Goal: Information Seeking & Learning: Learn about a topic

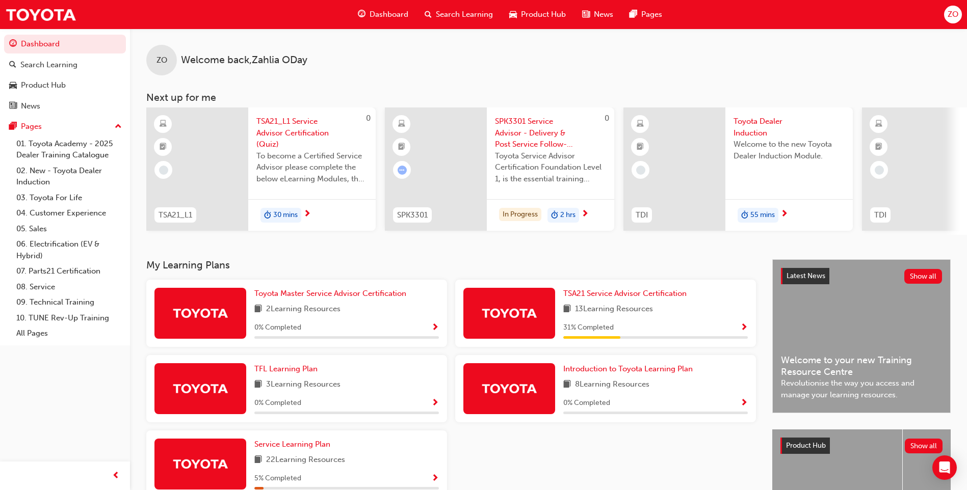
click at [706, 326] on div "31 % Completed" at bounding box center [655, 328] width 185 height 13
click at [540, 315] on div at bounding box center [509, 313] width 92 height 51
click at [602, 294] on span "TSA21 Service Advisor Certification" at bounding box center [624, 293] width 123 height 9
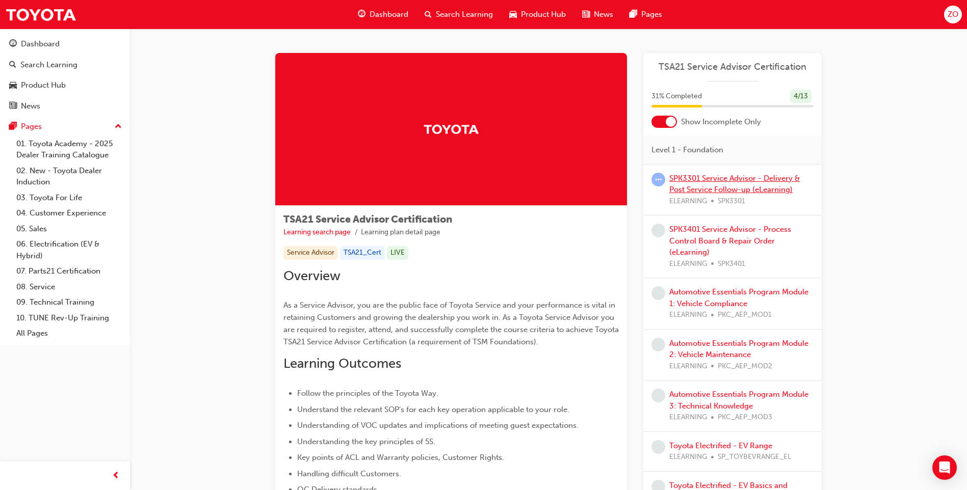
click at [723, 178] on link "SPK3301 Service Advisor - Delivery & Post Service Follow-up (eLearning)" at bounding box center [734, 184] width 131 height 21
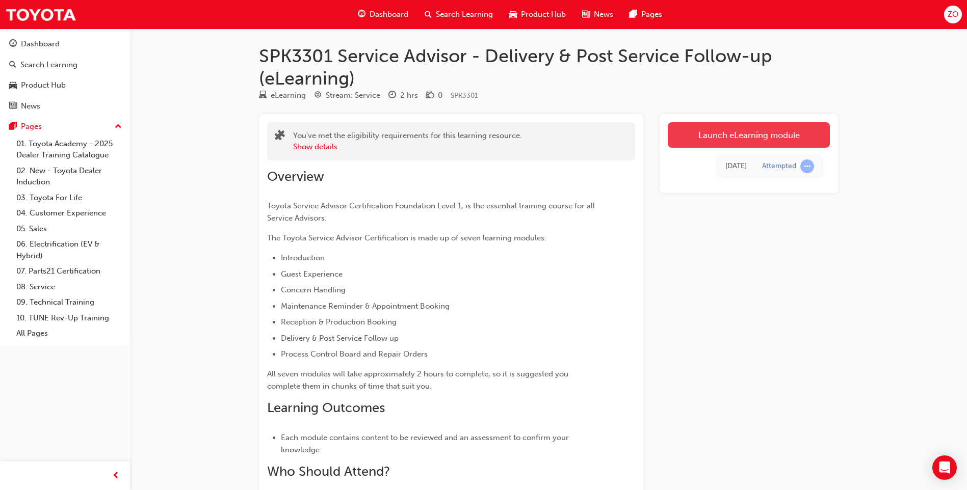
click at [732, 127] on link "Launch eLearning module" at bounding box center [749, 134] width 162 height 25
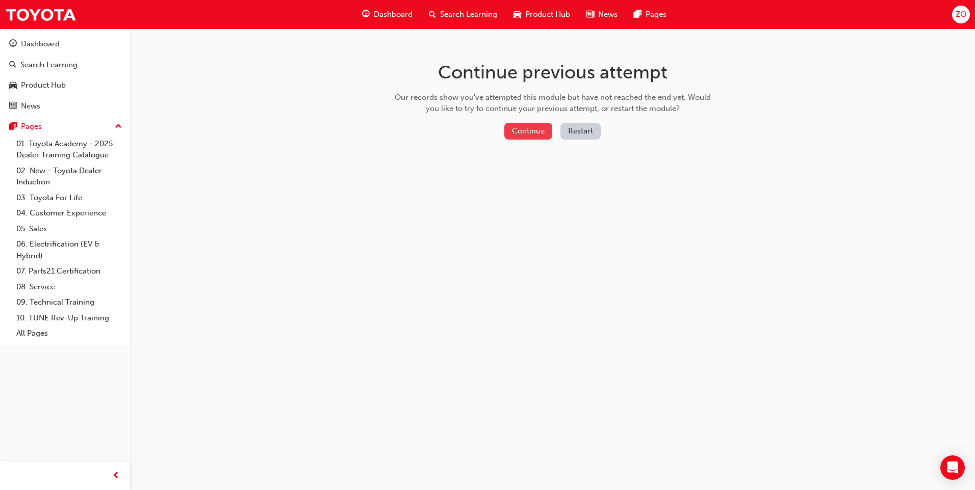
click at [534, 137] on button "Continue" at bounding box center [528, 131] width 48 height 17
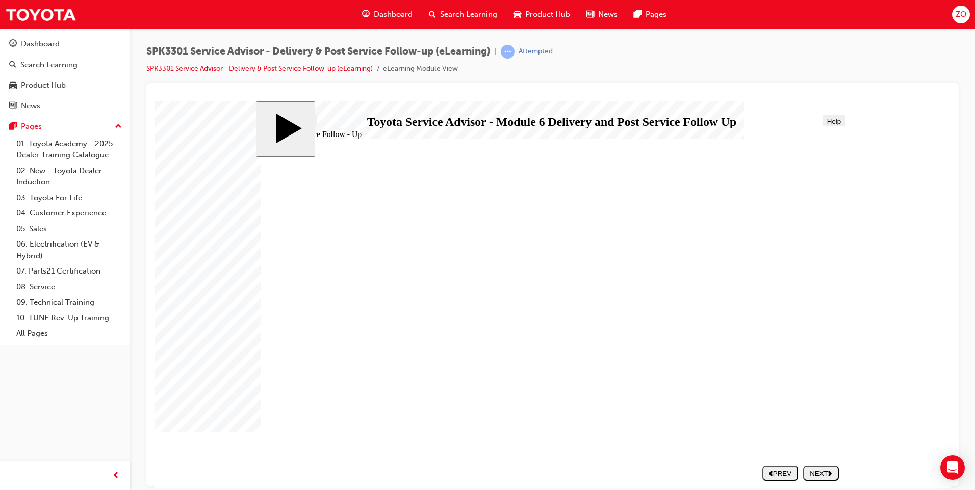
click at [822, 470] on div "NEXT" at bounding box center [821, 474] width 28 height 8
click at [824, 470] on div "NEXT" at bounding box center [821, 474] width 28 height 8
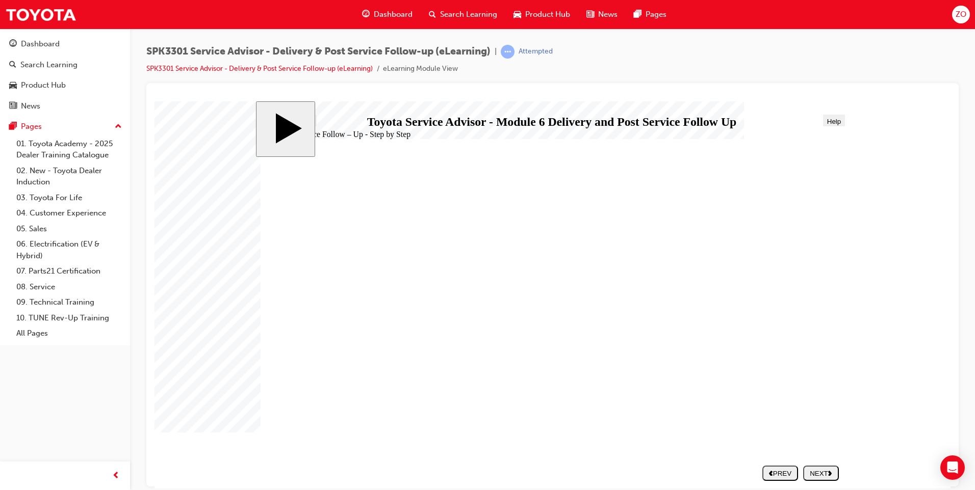
click at [825, 470] on div "NEXT" at bounding box center [821, 474] width 28 height 8
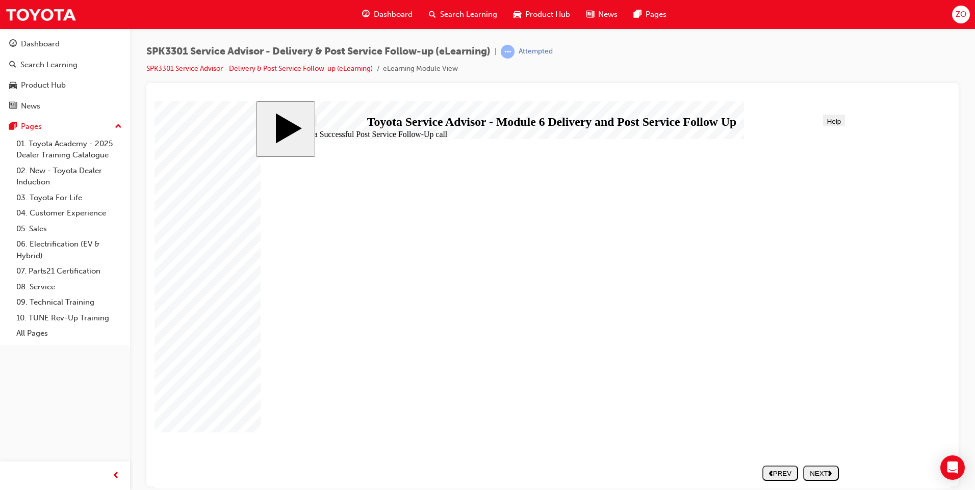
click at [812, 470] on div "NEXT" at bounding box center [821, 474] width 28 height 8
drag, startPoint x: 355, startPoint y: 276, endPoint x: 651, endPoint y: 251, distance: 296.2
drag, startPoint x: 371, startPoint y: 371, endPoint x: 670, endPoint y: 241, distance: 326.8
drag, startPoint x: 352, startPoint y: 276, endPoint x: 657, endPoint y: 281, distance: 305.4
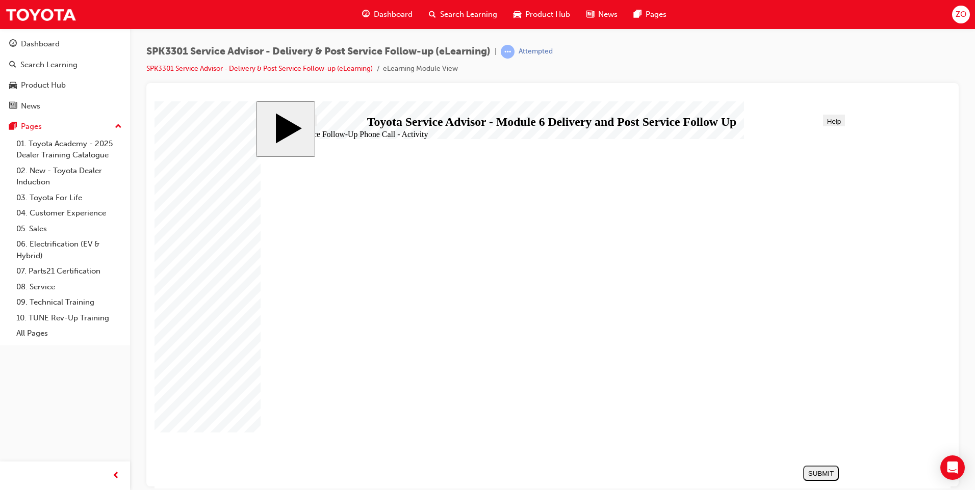
drag, startPoint x: 389, startPoint y: 347, endPoint x: 703, endPoint y: 307, distance: 316.6
drag, startPoint x: 396, startPoint y: 301, endPoint x: 678, endPoint y: 342, distance: 284.4
drag, startPoint x: 453, startPoint y: 399, endPoint x: 742, endPoint y: 372, distance: 290.4
drag, startPoint x: 380, startPoint y: 322, endPoint x: 685, endPoint y: 394, distance: 313.2
click at [825, 473] on div "SUBMIT" at bounding box center [821, 474] width 28 height 8
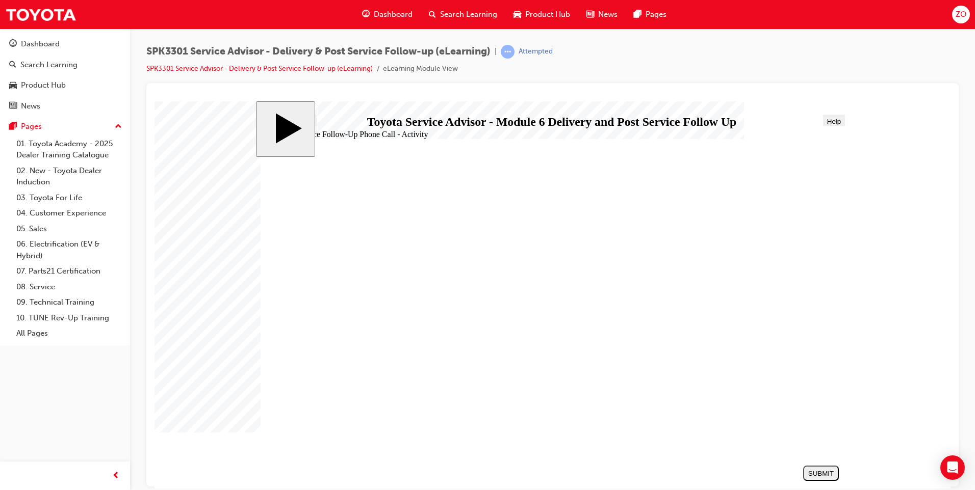
radio input "false"
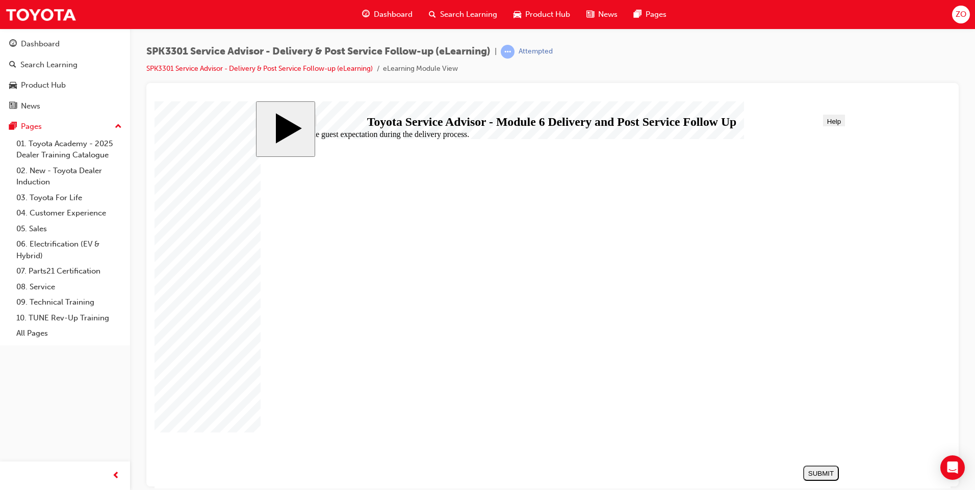
radio input "false"
radio input "true"
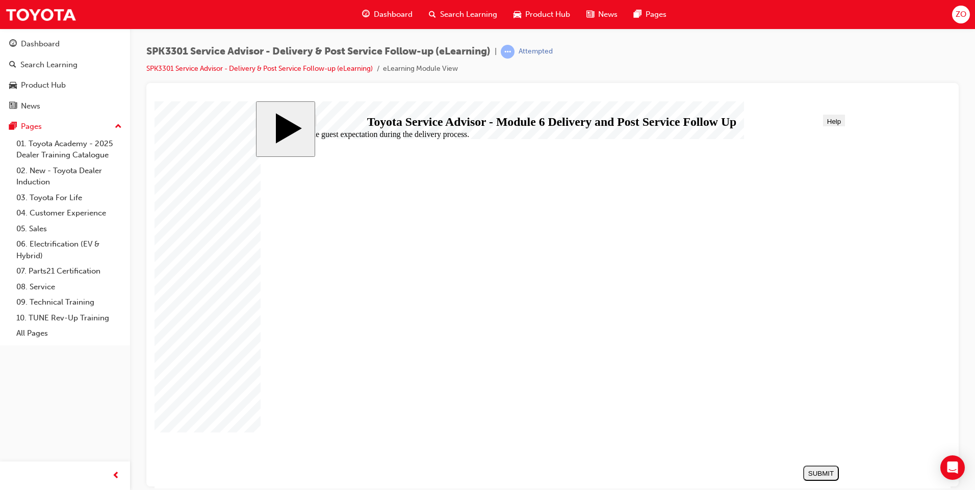
radio input "false"
radio input "true"
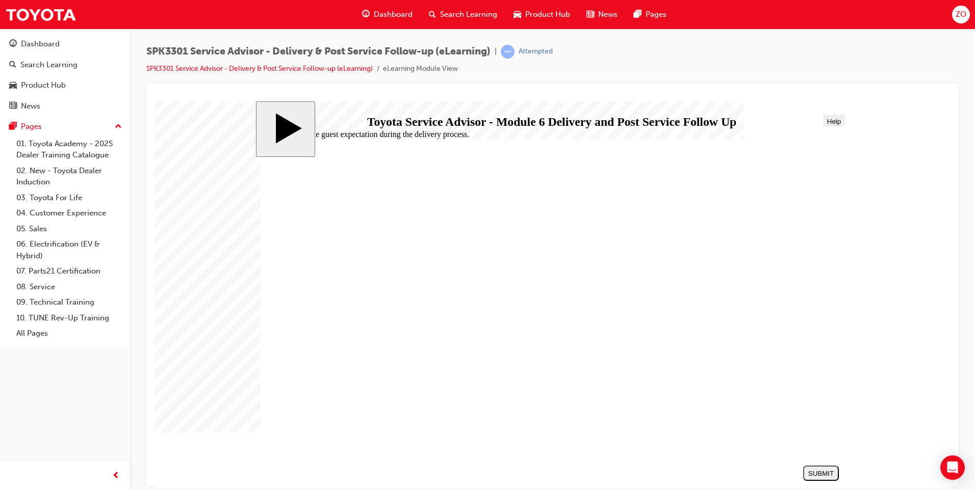
radio input "true"
click at [818, 476] on div "SUBMIT" at bounding box center [821, 474] width 28 height 8
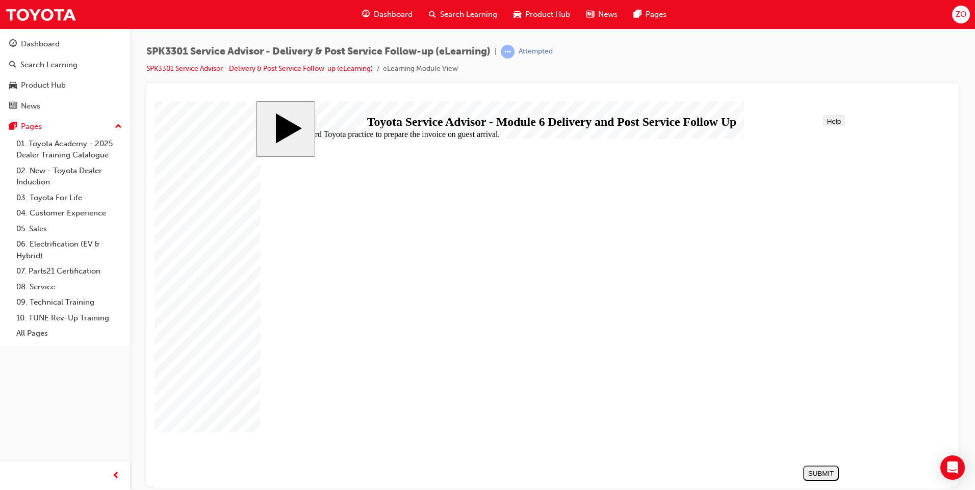
radio input "true"
click at [810, 467] on button "SUBMIT" at bounding box center [821, 472] width 36 height 15
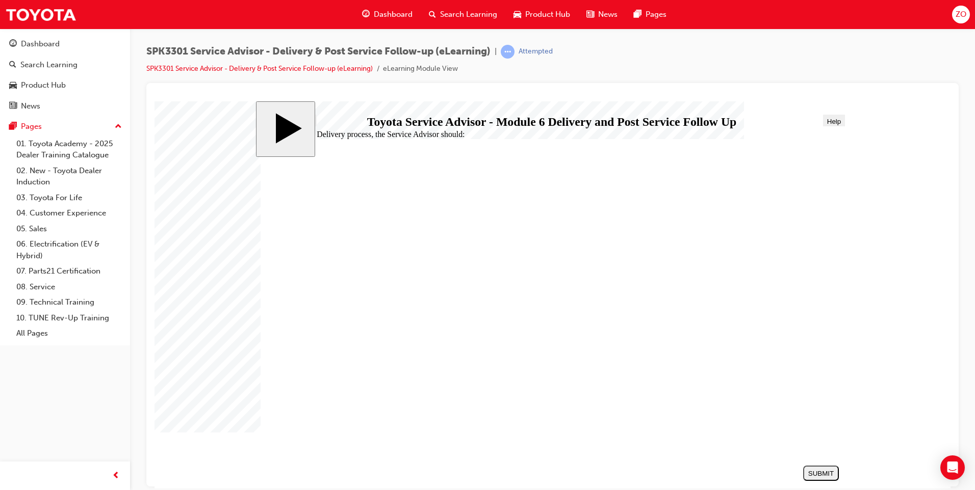
radio input "true"
radio input "false"
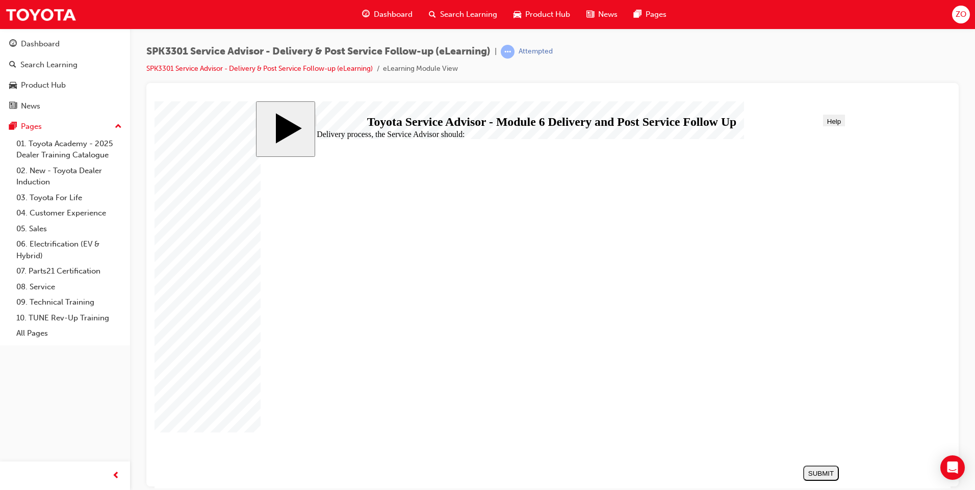
radio input "true"
click at [815, 474] on div "SUBMIT" at bounding box center [821, 474] width 28 height 8
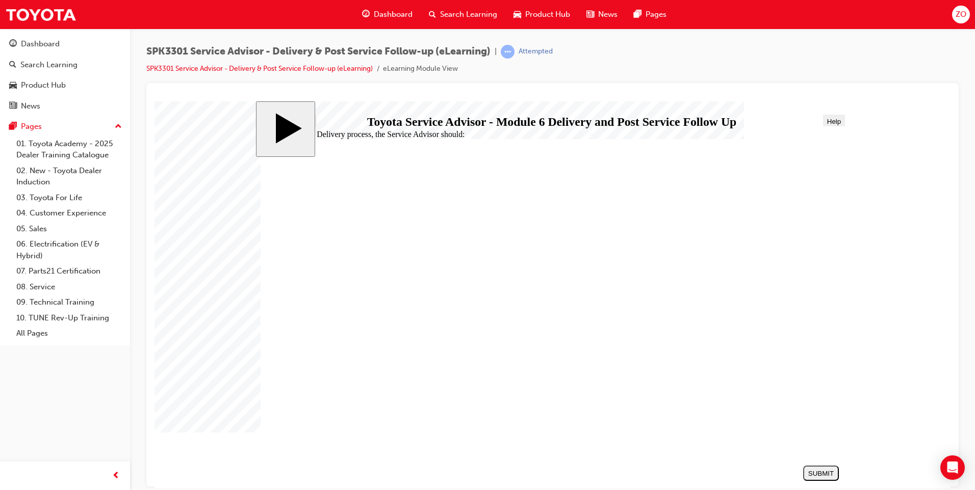
radio input "true"
click at [818, 478] on button "SUBMIT" at bounding box center [821, 472] width 36 height 15
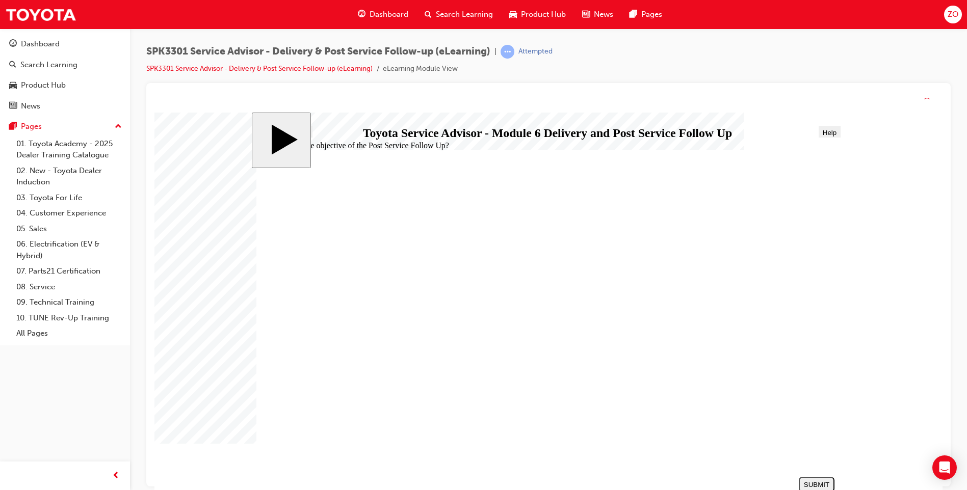
drag, startPoint x: 460, startPoint y: 400, endPoint x: 460, endPoint y: 410, distance: 10.2
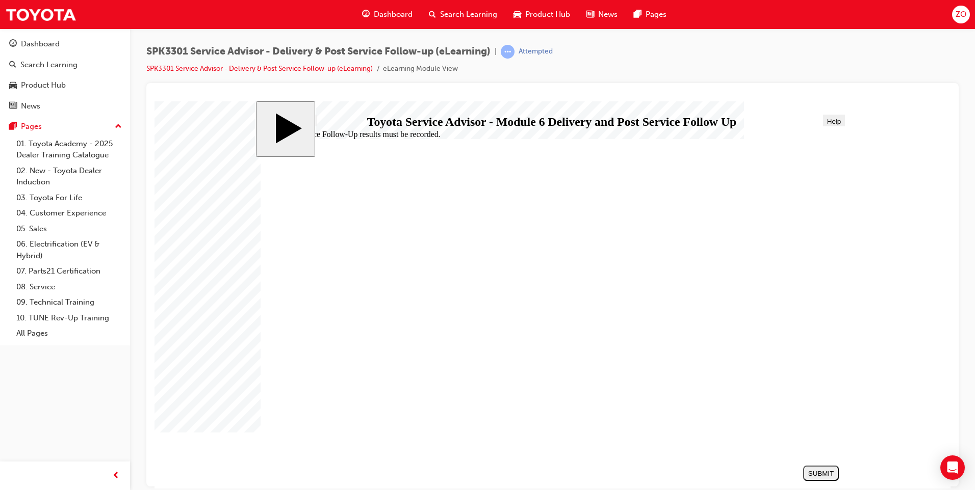
radio input "true"
click at [818, 475] on div "SUBMIT" at bounding box center [821, 474] width 28 height 8
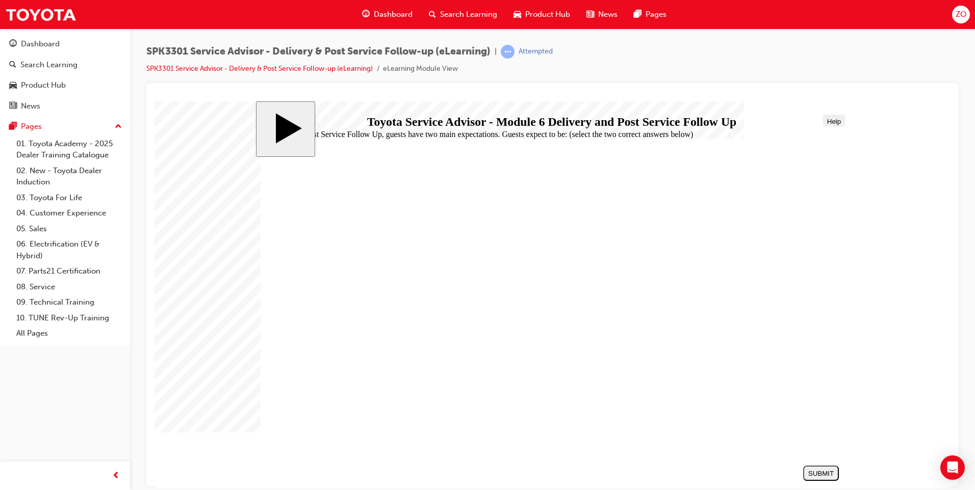
checkbox input "true"
click at [823, 472] on div "SUBMIT" at bounding box center [821, 474] width 28 height 8
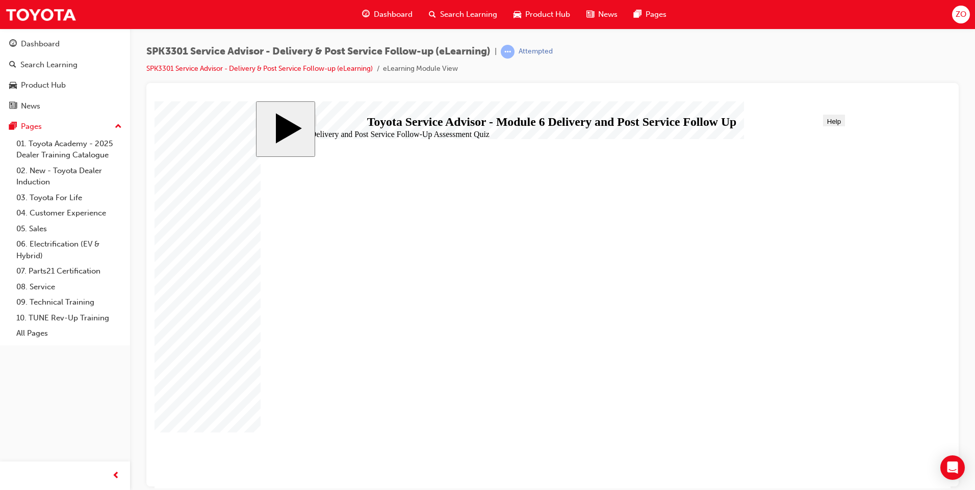
radio input "true"
click at [817, 466] on button "SUBMIT" at bounding box center [821, 472] width 36 height 15
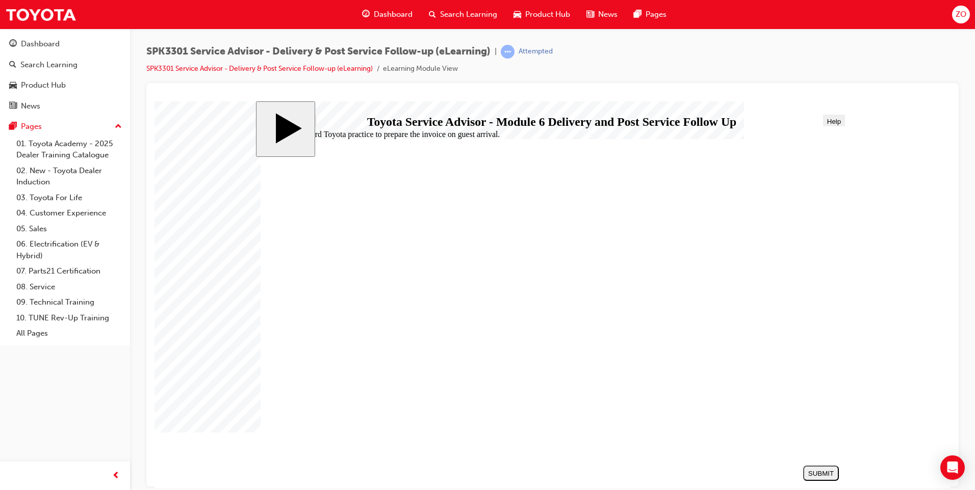
radio input "true"
click at [833, 478] on button "SUBMIT" at bounding box center [821, 472] width 36 height 15
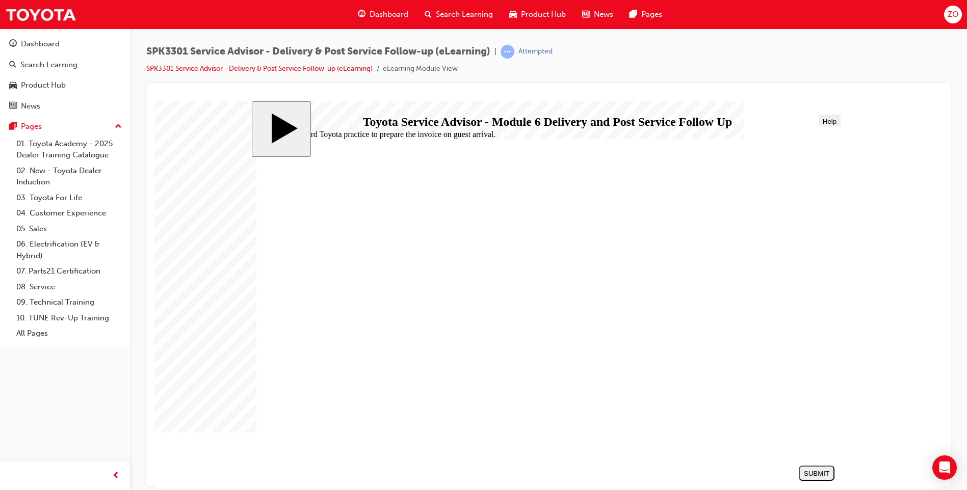
drag, startPoint x: 478, startPoint y: 408, endPoint x: 478, endPoint y: 420, distance: 11.7
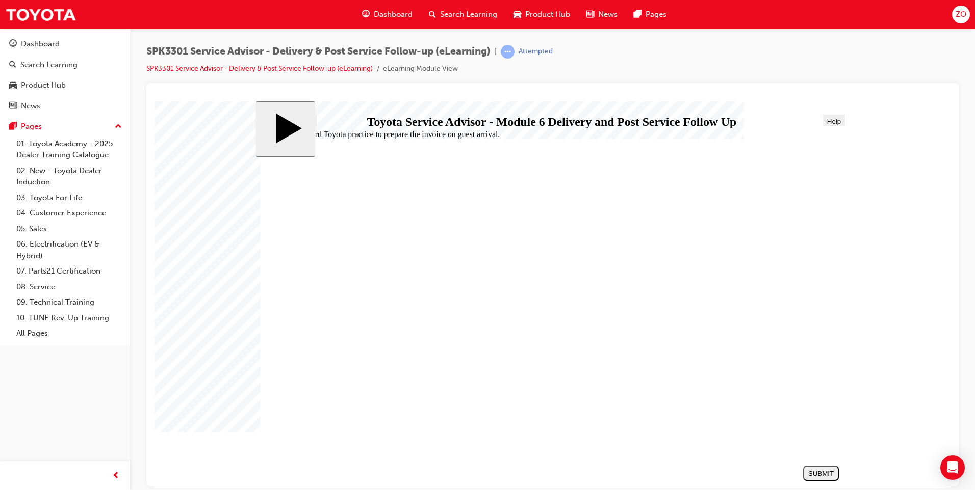
radio input "true"
click at [826, 473] on div "SUBMIT" at bounding box center [821, 474] width 28 height 8
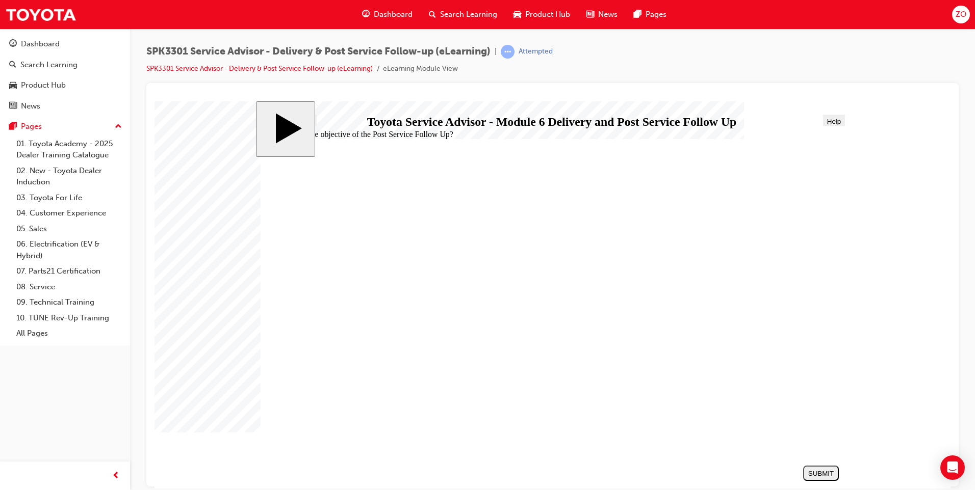
radio input "false"
radio input "true"
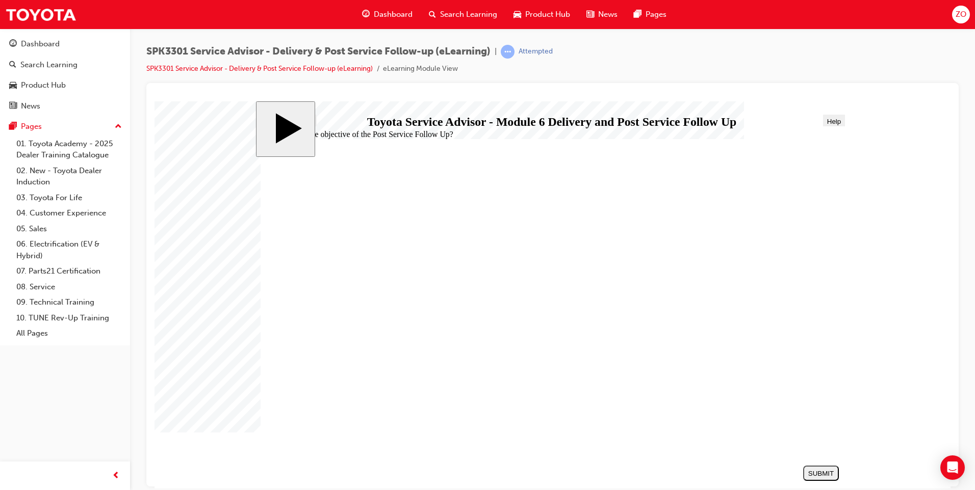
radio input "false"
radio input "true"
radio input "false"
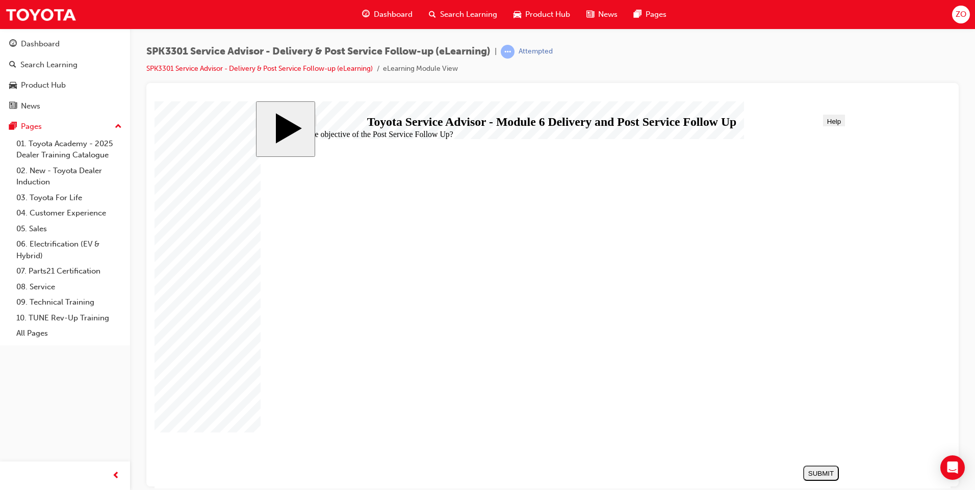
radio input "true"
click at [829, 477] on div "SUBMIT" at bounding box center [821, 474] width 28 height 8
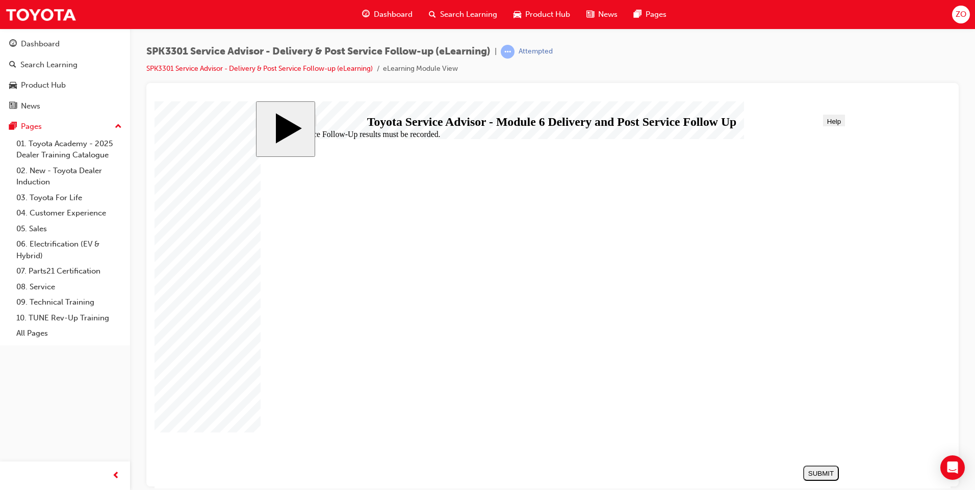
radio input "true"
click at [824, 475] on div "SUBMIT" at bounding box center [821, 474] width 28 height 8
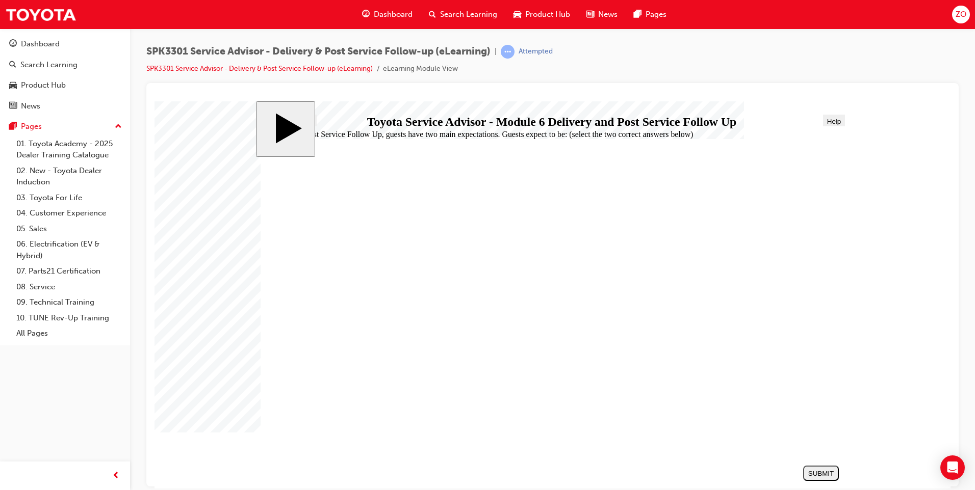
checkbox input "true"
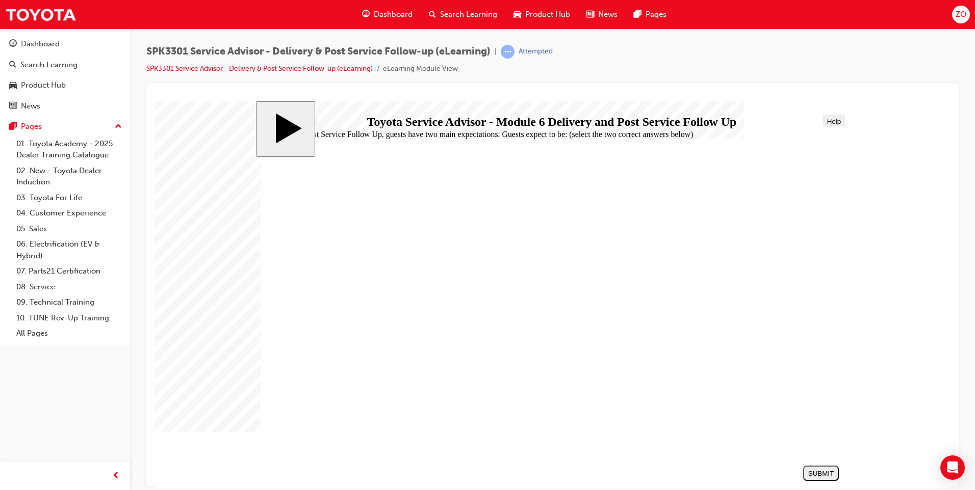
checkbox input "false"
checkbox input "true"
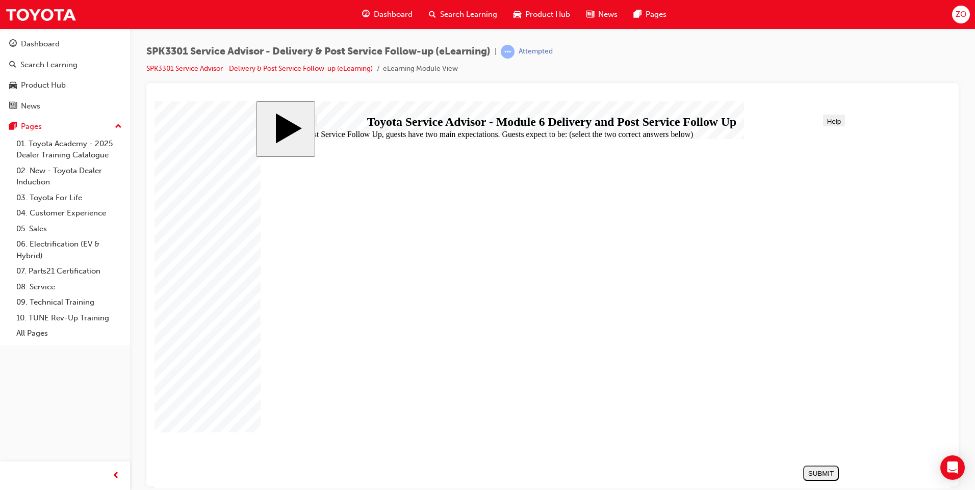
checkbox input "false"
click at [835, 476] on div "SUBMIT" at bounding box center [821, 474] width 28 height 8
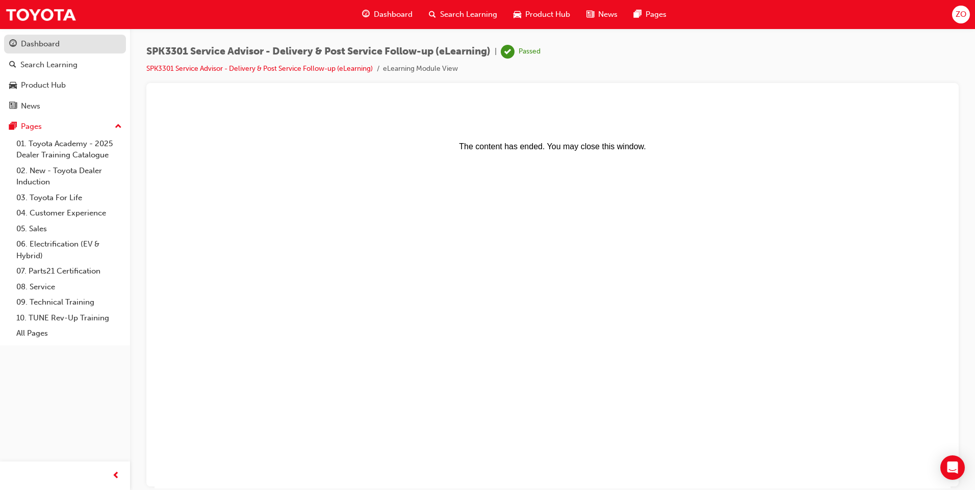
click at [35, 50] on link "Dashboard" at bounding box center [65, 44] width 122 height 19
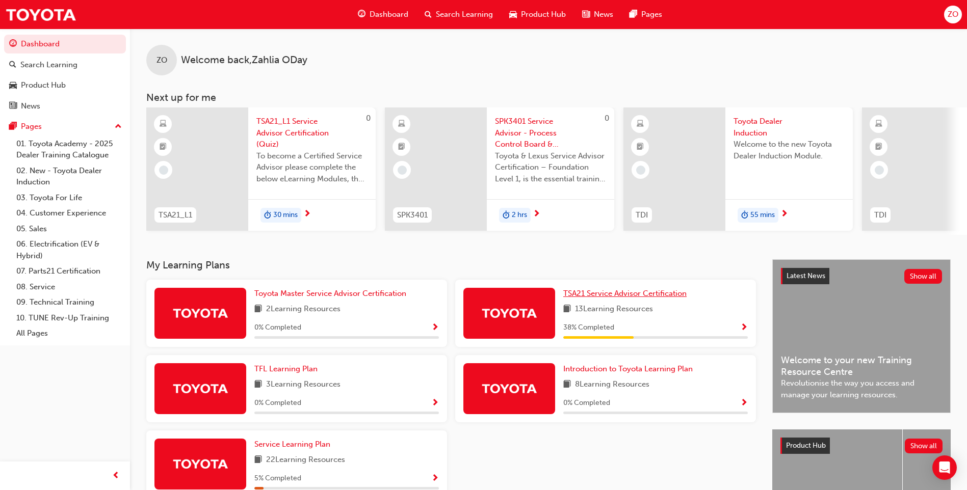
click at [612, 298] on span "TSA21 Service Advisor Certification" at bounding box center [624, 293] width 123 height 9
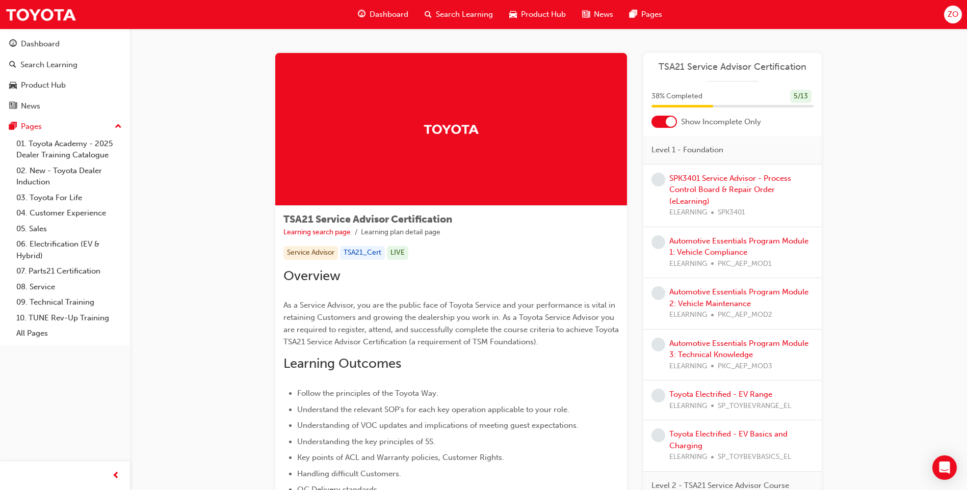
click at [503, 107] on div at bounding box center [451, 129] width 352 height 153
click at [753, 182] on link "SPK3401 Service Advisor - Process Control Board & Repair Order (eLearning)" at bounding box center [730, 190] width 122 height 32
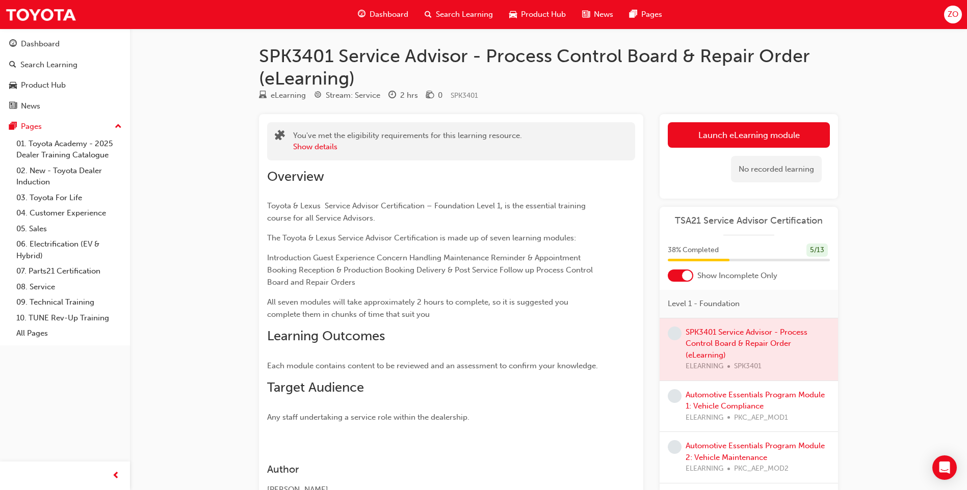
click at [722, 336] on div at bounding box center [749, 350] width 178 height 62
click at [743, 129] on link "Launch eLearning module" at bounding box center [749, 134] width 162 height 25
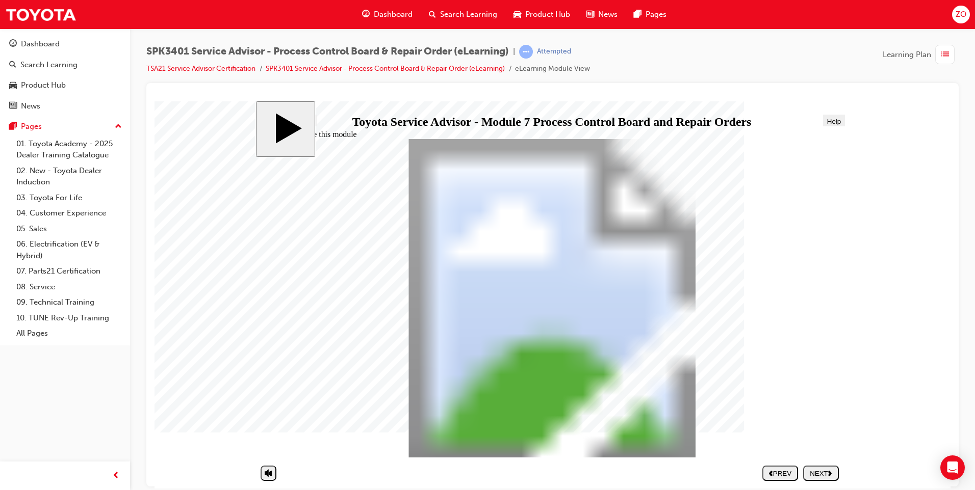
drag, startPoint x: 482, startPoint y: 368, endPoint x: 487, endPoint y: 331, distance: 36.6
drag, startPoint x: 485, startPoint y: 316, endPoint x: 658, endPoint y: 314, distance: 172.8
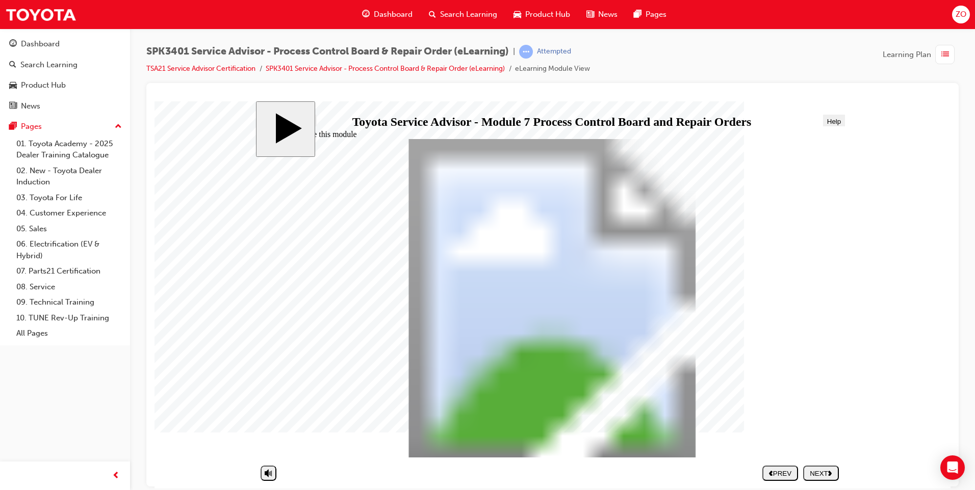
click at [830, 471] on polygon "next" at bounding box center [830, 473] width 4 height 5
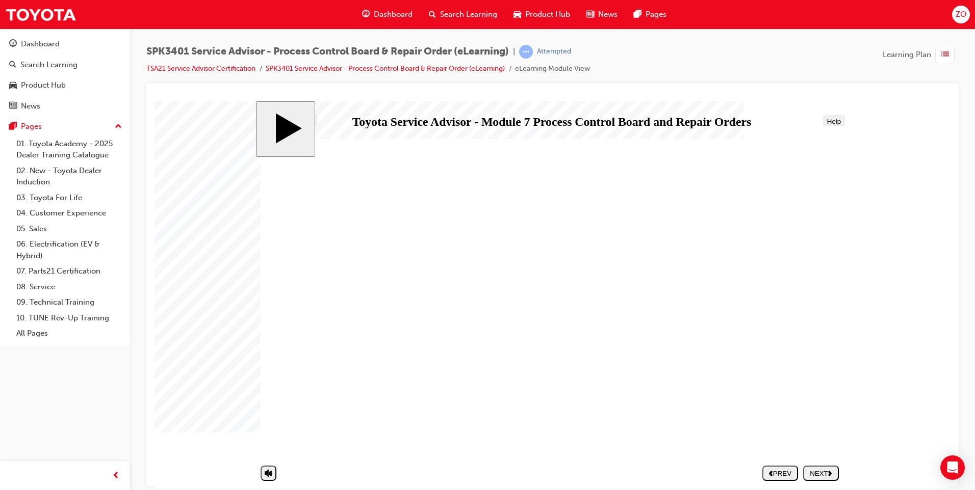
click at [822, 476] on div "NEXT" at bounding box center [821, 474] width 28 height 8
click at [820, 479] on button "NEXT" at bounding box center [821, 472] width 36 height 15
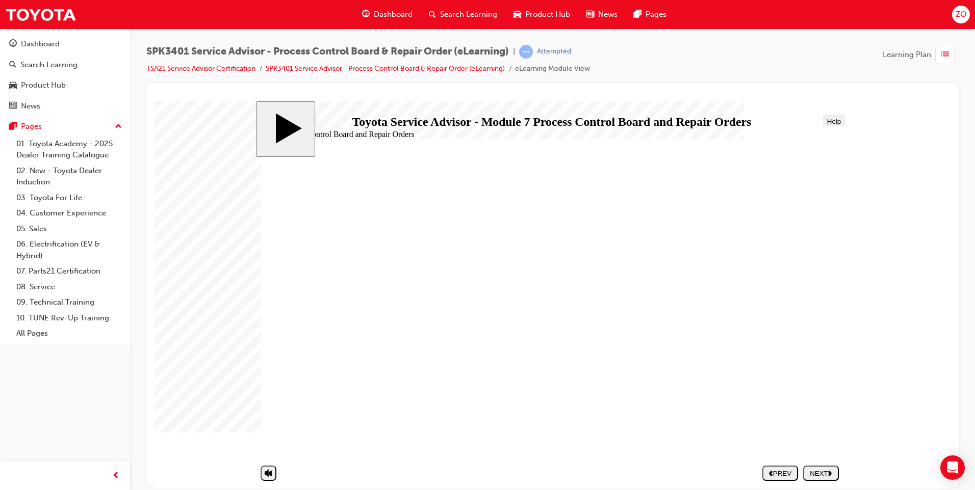
click at [829, 468] on button "NEXT" at bounding box center [821, 472] width 36 height 15
click at [816, 473] on div "NEXT" at bounding box center [821, 474] width 28 height 8
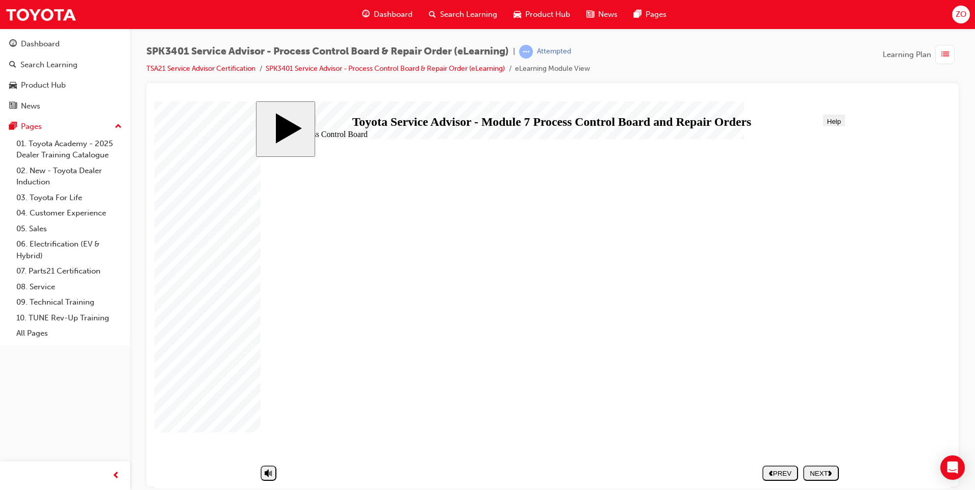
click at [831, 465] on button "NEXT" at bounding box center [821, 472] width 36 height 15
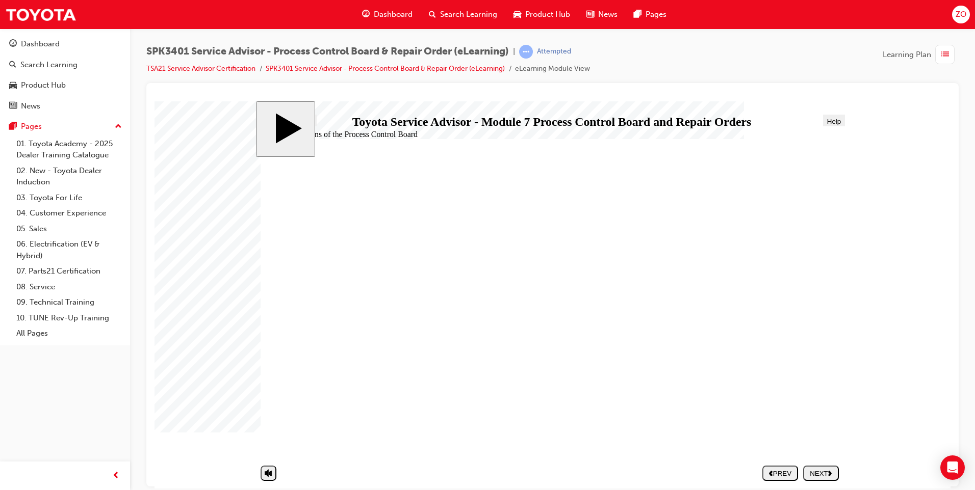
click at [816, 472] on div "NEXT" at bounding box center [821, 474] width 28 height 8
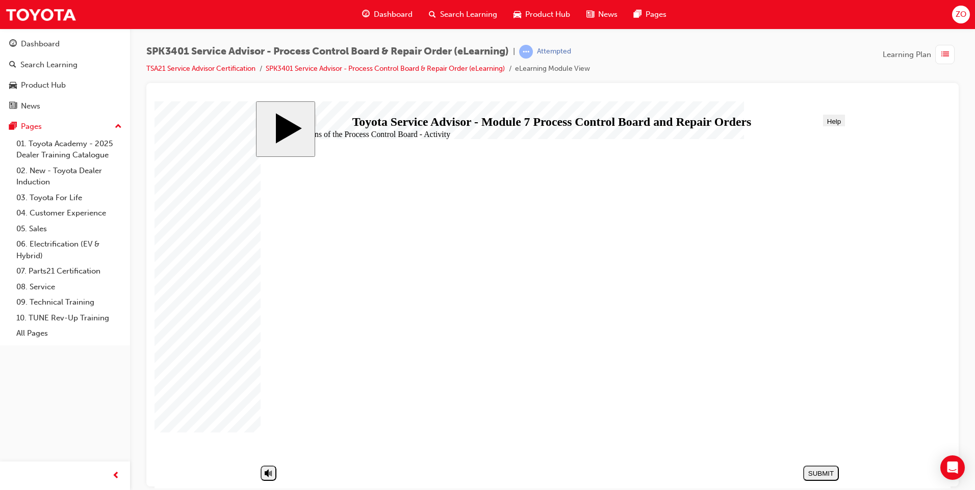
drag, startPoint x: 376, startPoint y: 326, endPoint x: 678, endPoint y: 246, distance: 312.4
drag, startPoint x: 374, startPoint y: 301, endPoint x: 656, endPoint y: 276, distance: 283.6
drag, startPoint x: 371, startPoint y: 274, endPoint x: 676, endPoint y: 273, distance: 305.4
drag, startPoint x: 350, startPoint y: 300, endPoint x: 632, endPoint y: 275, distance: 283.1
drag, startPoint x: 390, startPoint y: 349, endPoint x: 681, endPoint y: 273, distance: 300.5
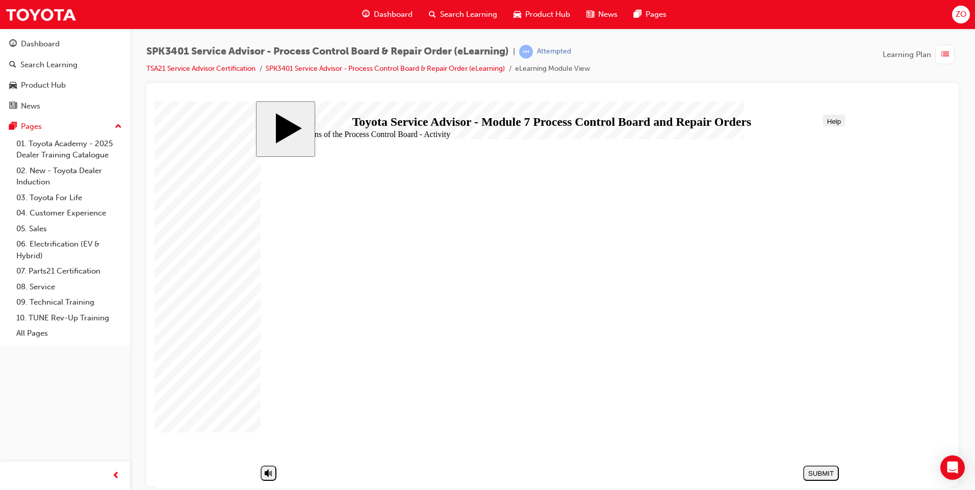
drag, startPoint x: 359, startPoint y: 375, endPoint x: 659, endPoint y: 282, distance: 313.8
drag, startPoint x: 382, startPoint y: 273, endPoint x: 680, endPoint y: 302, distance: 299.2
drag, startPoint x: 397, startPoint y: 299, endPoint x: 702, endPoint y: 304, distance: 304.9
drag, startPoint x: 360, startPoint y: 274, endPoint x: 658, endPoint y: 332, distance: 303.4
drag, startPoint x: 393, startPoint y: 350, endPoint x: 682, endPoint y: 338, distance: 289.4
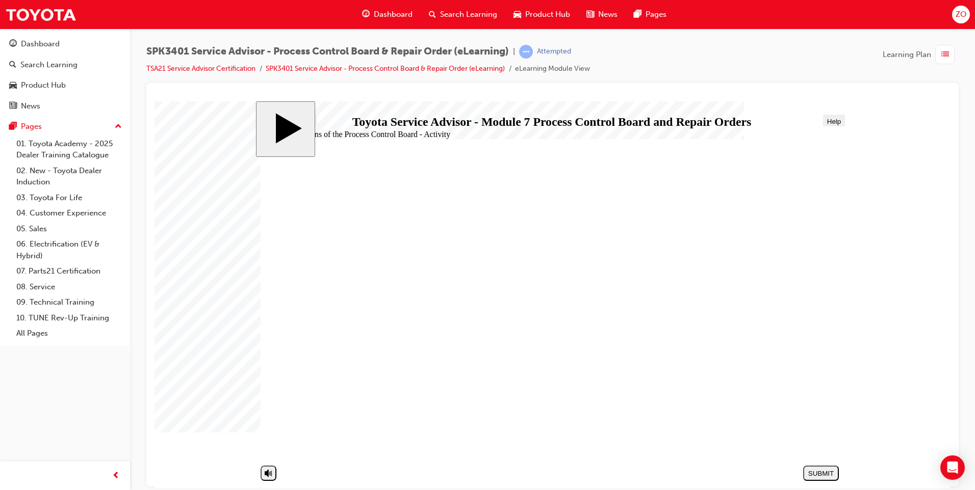
drag, startPoint x: 401, startPoint y: 280, endPoint x: 697, endPoint y: 364, distance: 308.3
drag, startPoint x: 362, startPoint y: 394, endPoint x: 653, endPoint y: 359, distance: 293.2
drag, startPoint x: 405, startPoint y: 418, endPoint x: 709, endPoint y: 367, distance: 308.0
drag, startPoint x: 348, startPoint y: 273, endPoint x: 651, endPoint y: 386, distance: 323.5
drag, startPoint x: 410, startPoint y: 391, endPoint x: 707, endPoint y: 422, distance: 298.4
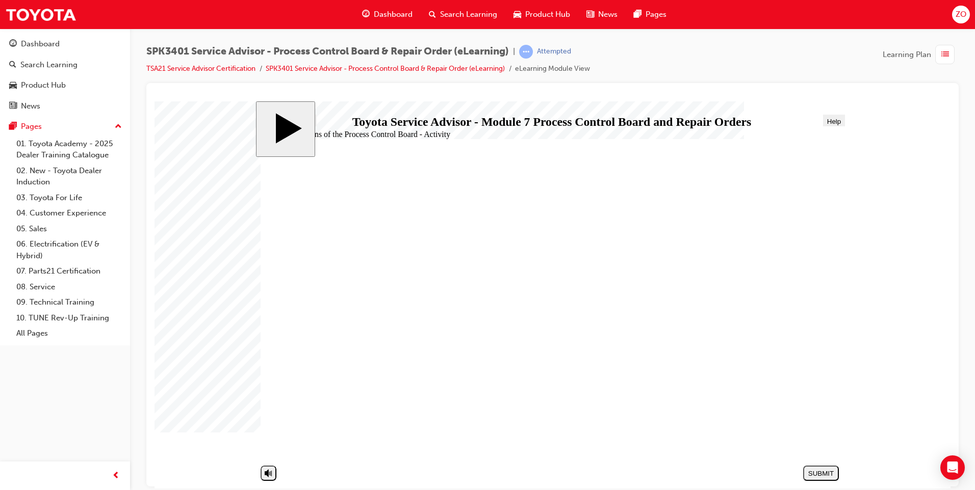
click at [816, 472] on div "SUBMIT" at bounding box center [821, 474] width 28 height 8
click at [820, 471] on div "NEXT" at bounding box center [821, 474] width 28 height 8
click at [819, 477] on div "NEXT" at bounding box center [821, 474] width 28 height 8
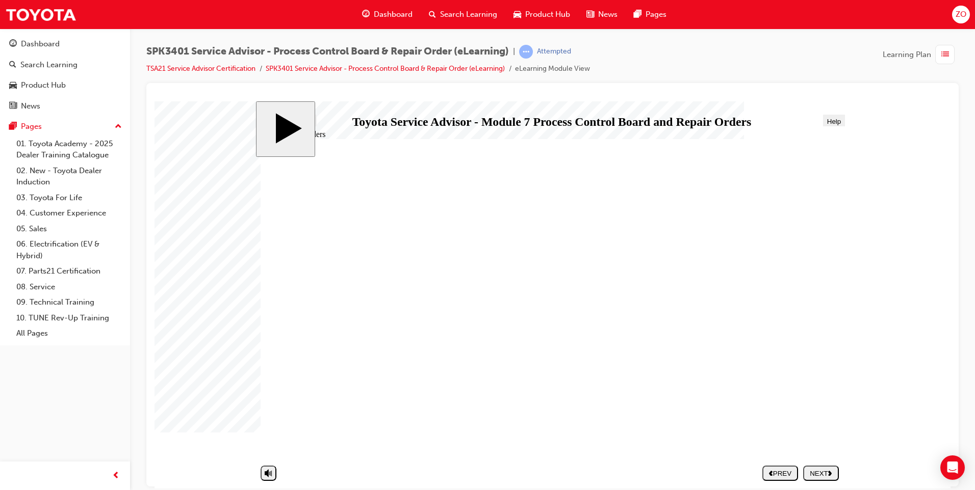
click at [816, 473] on div "NEXT" at bounding box center [821, 474] width 28 height 8
click at [832, 474] on polygon "next" at bounding box center [830, 473] width 4 height 5
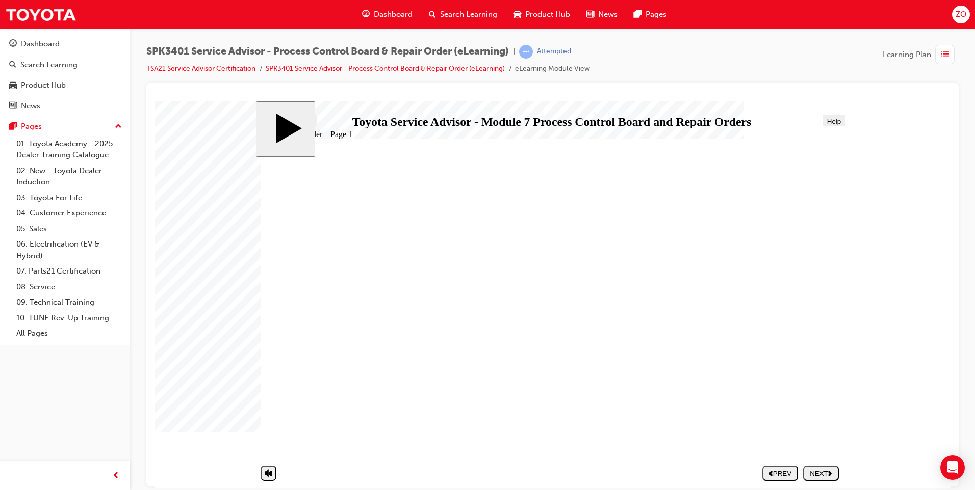
click at [829, 470] on icon "next" at bounding box center [830, 473] width 4 height 6
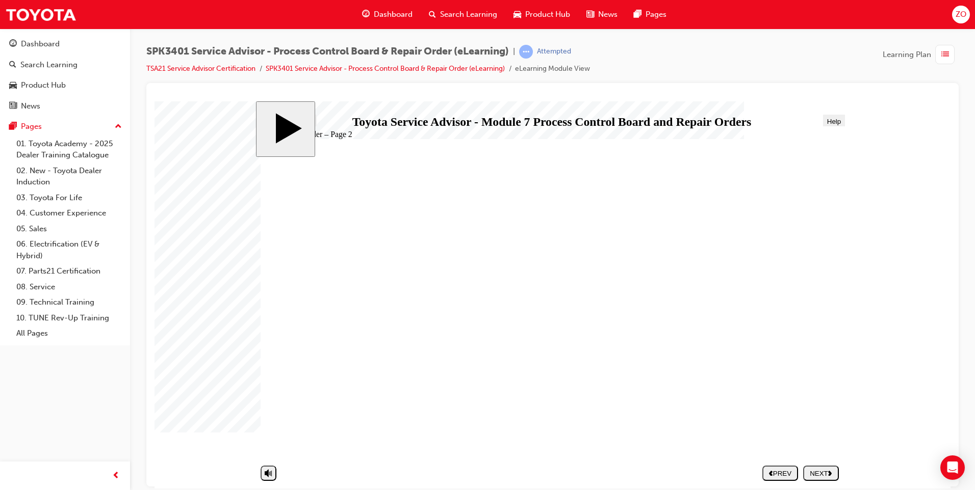
click at [818, 471] on div "NEXT" at bounding box center [821, 474] width 28 height 8
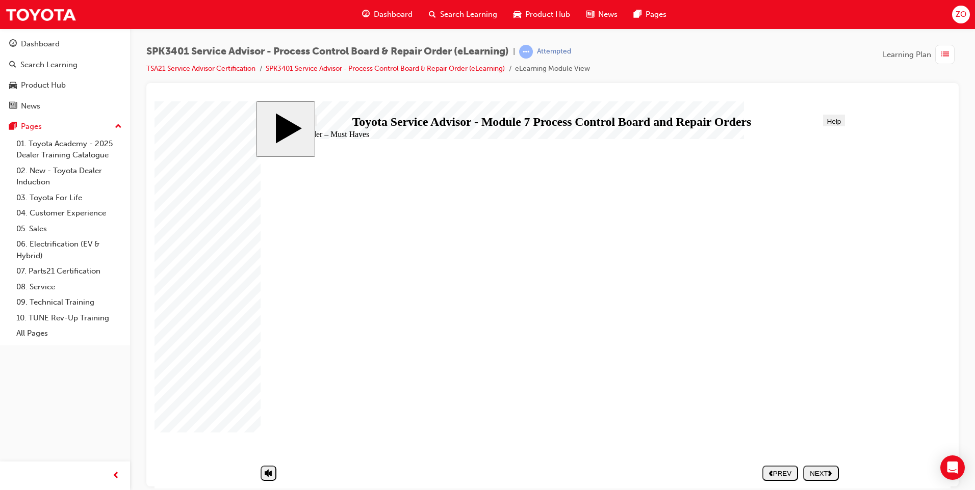
click at [815, 475] on div "NEXT" at bounding box center [821, 474] width 28 height 8
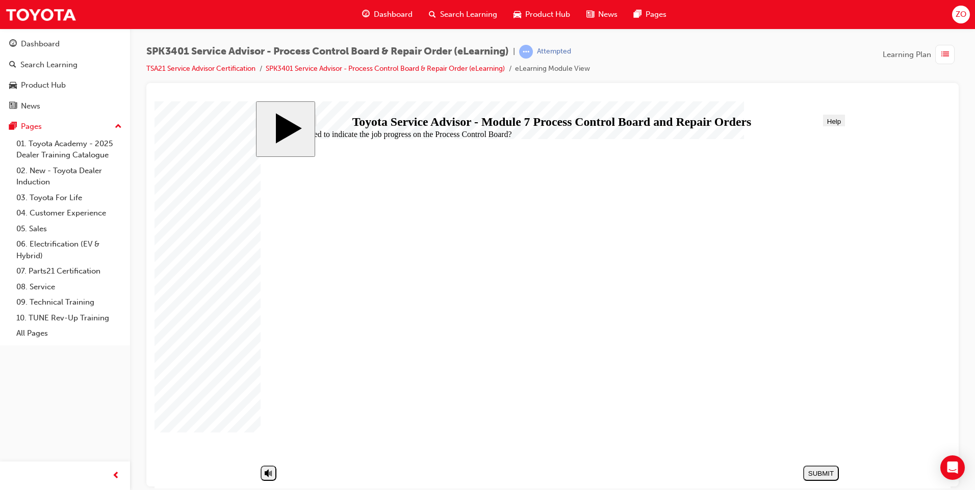
radio input "true"
click at [810, 477] on div "SUBMIT" at bounding box center [821, 474] width 28 height 8
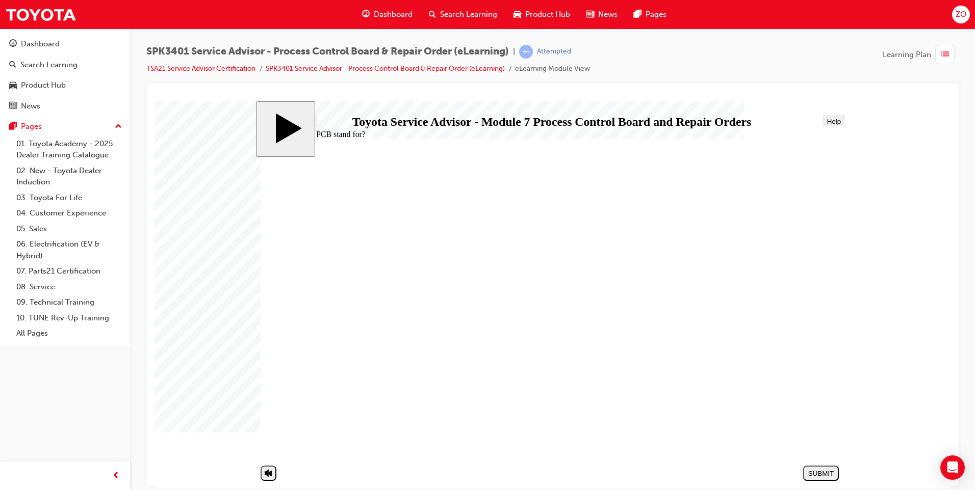
radio input "true"
click at [814, 480] on button "SUBMIT" at bounding box center [821, 472] width 36 height 15
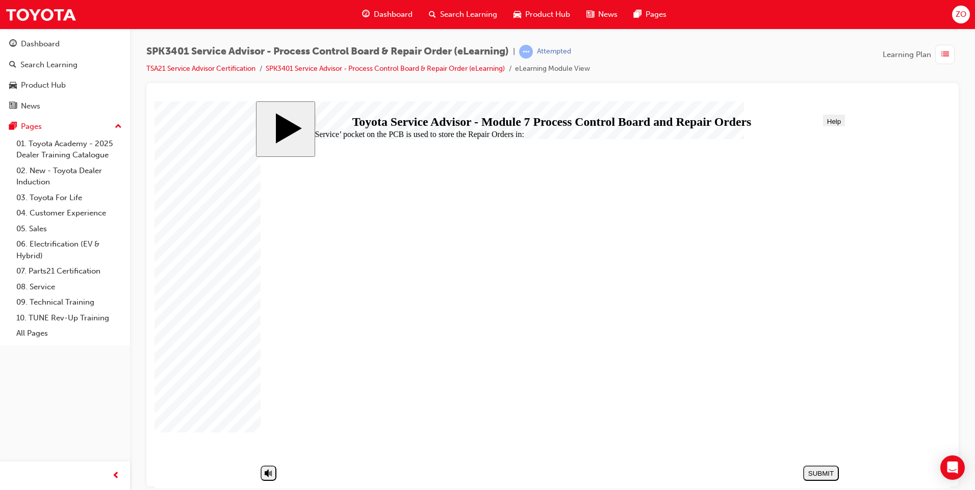
radio input "true"
click at [829, 468] on button "SUBMIT" at bounding box center [821, 472] width 36 height 15
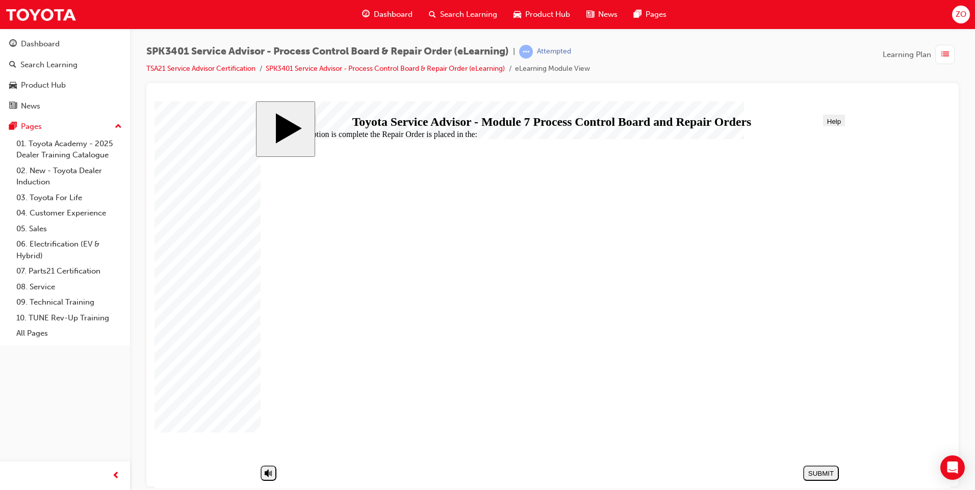
radio input "true"
click at [822, 478] on button "SUBMIT" at bounding box center [821, 472] width 36 height 15
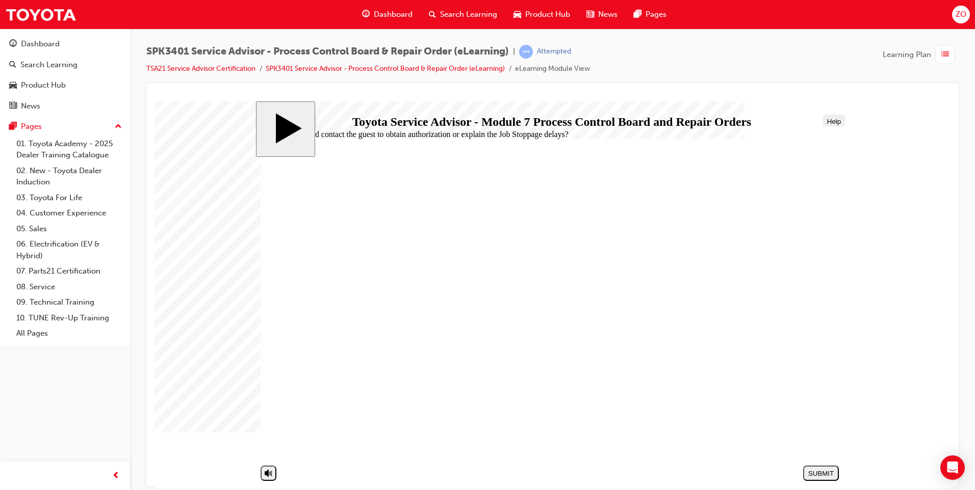
radio input "true"
click at [832, 470] on div "SUBMIT" at bounding box center [821, 474] width 28 height 8
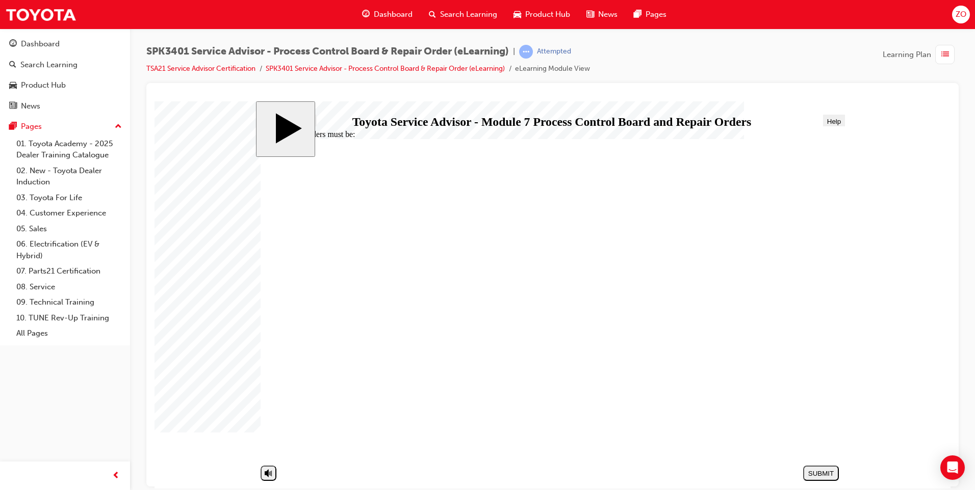
radio input "true"
click at [819, 466] on button "SUBMIT" at bounding box center [821, 472] width 36 height 15
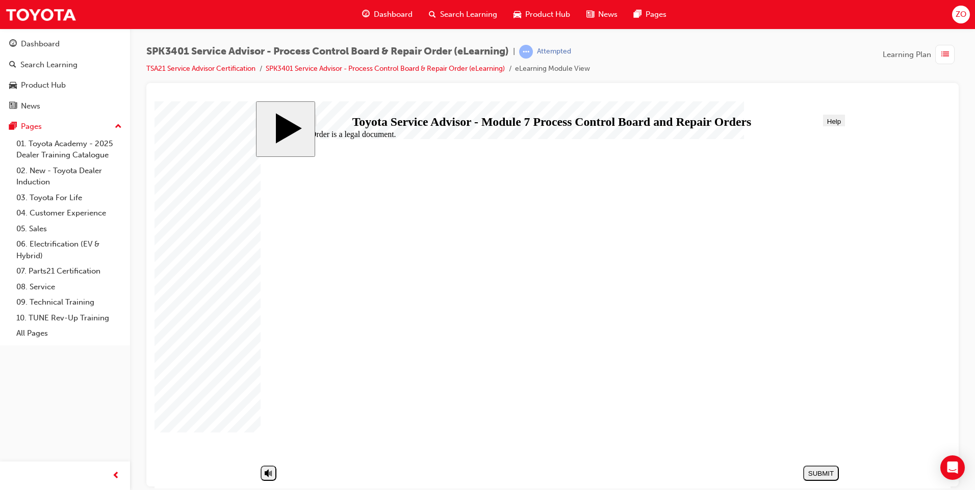
radio input "true"
click at [828, 476] on div "SUBMIT" at bounding box center [821, 474] width 28 height 8
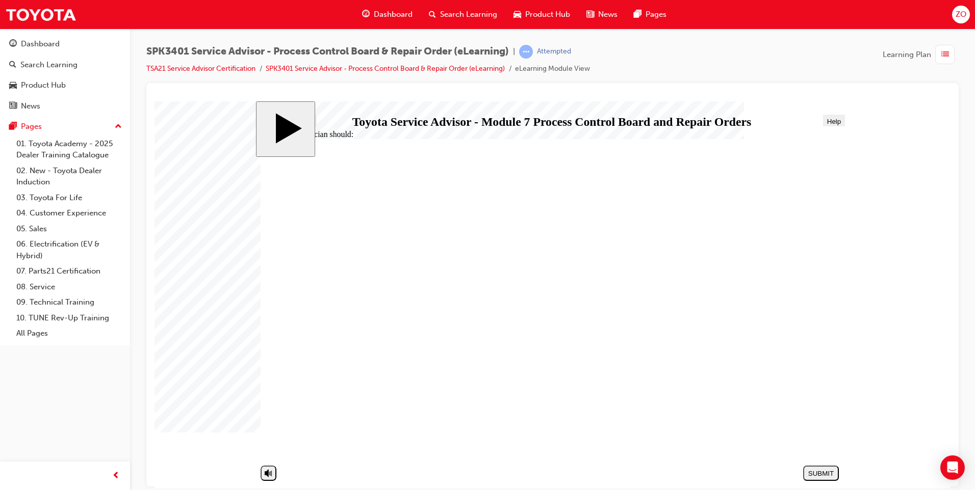
radio input "true"
click at [814, 473] on div "SUBMIT" at bounding box center [821, 474] width 28 height 8
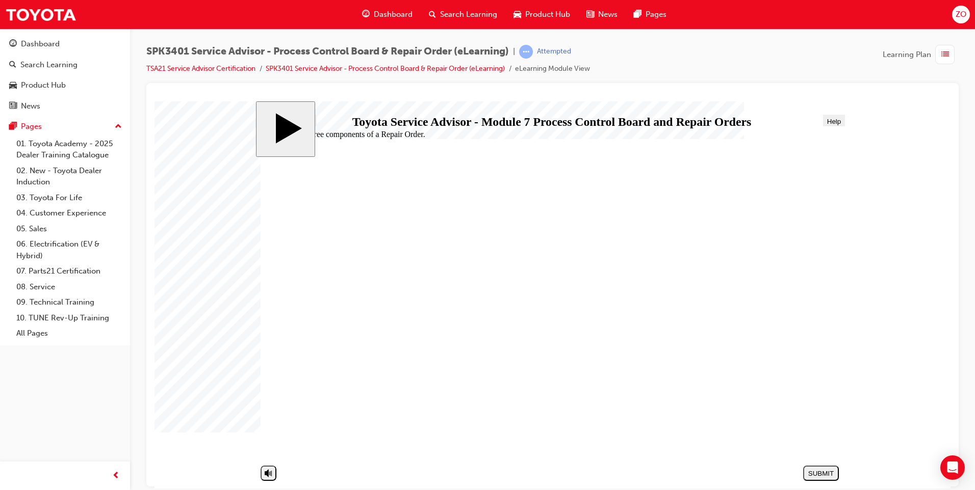
radio input "false"
radio input "true"
click at [823, 473] on div "SUBMIT" at bounding box center [821, 474] width 28 height 8
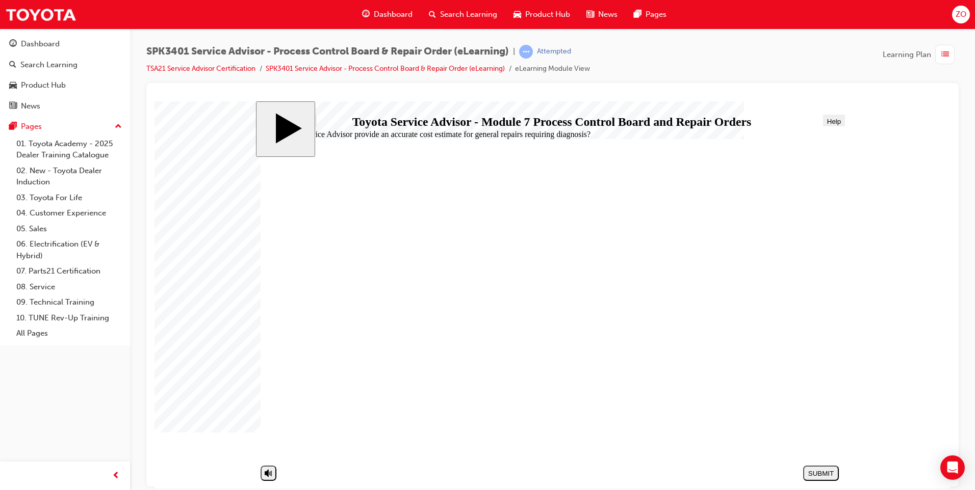
radio input "true"
click at [819, 480] on button "SUBMIT" at bounding box center [821, 472] width 36 height 15
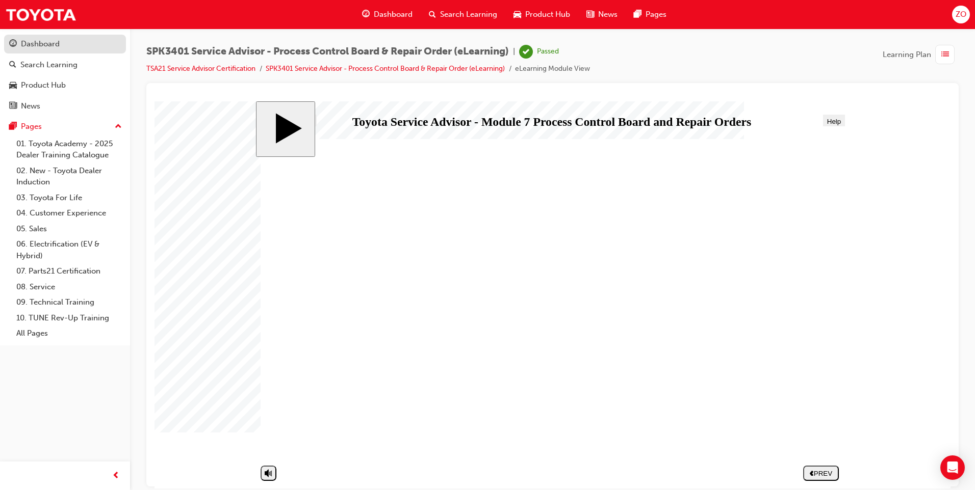
click at [47, 46] on div "Dashboard" at bounding box center [40, 44] width 39 height 12
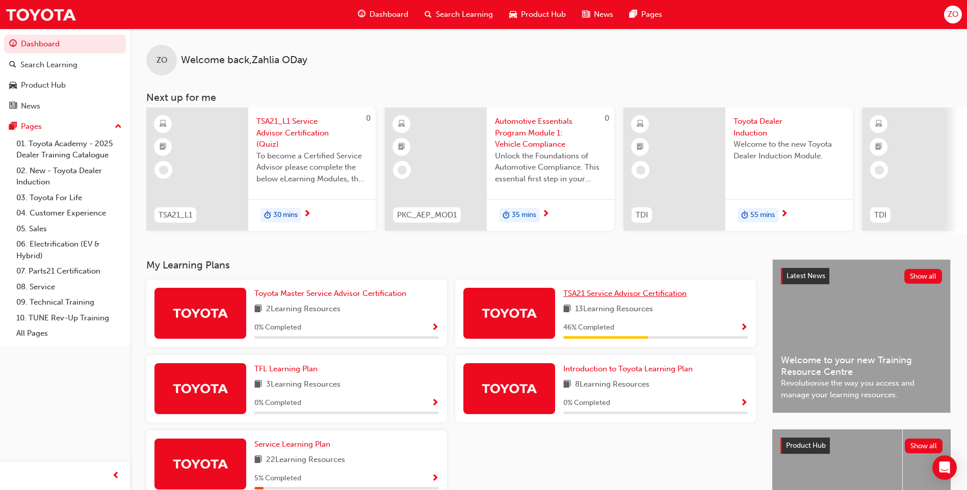
click at [614, 295] on span "TSA21 Service Advisor Certification" at bounding box center [624, 293] width 123 height 9
